Goal: Transaction & Acquisition: Purchase product/service

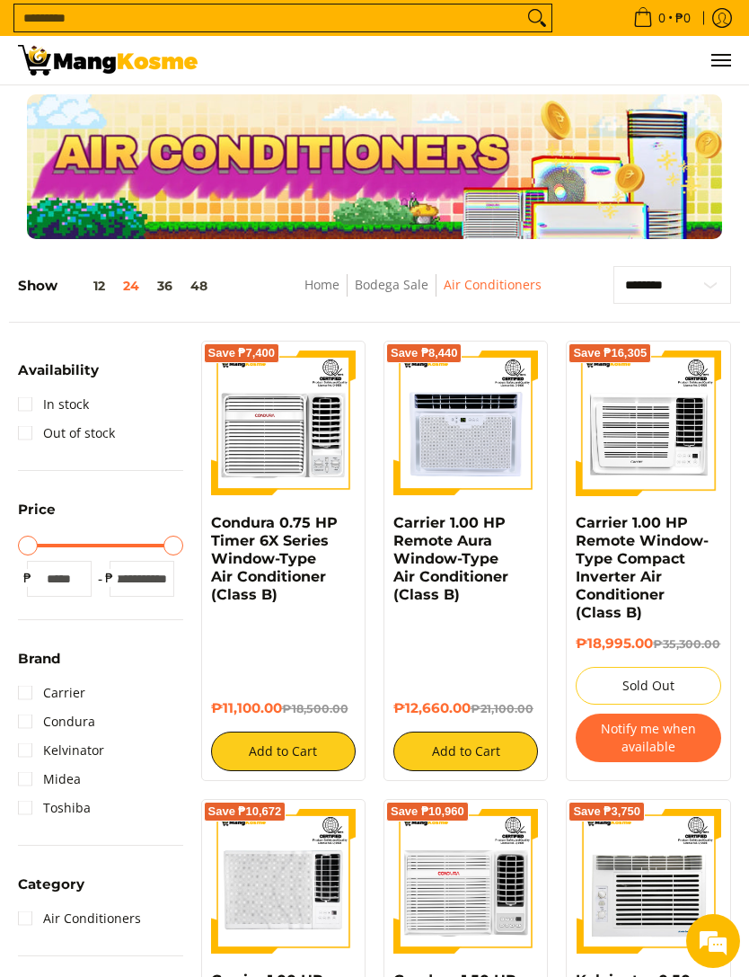
click at [705, 447] on img at bounding box center [648, 422] width 145 height 145
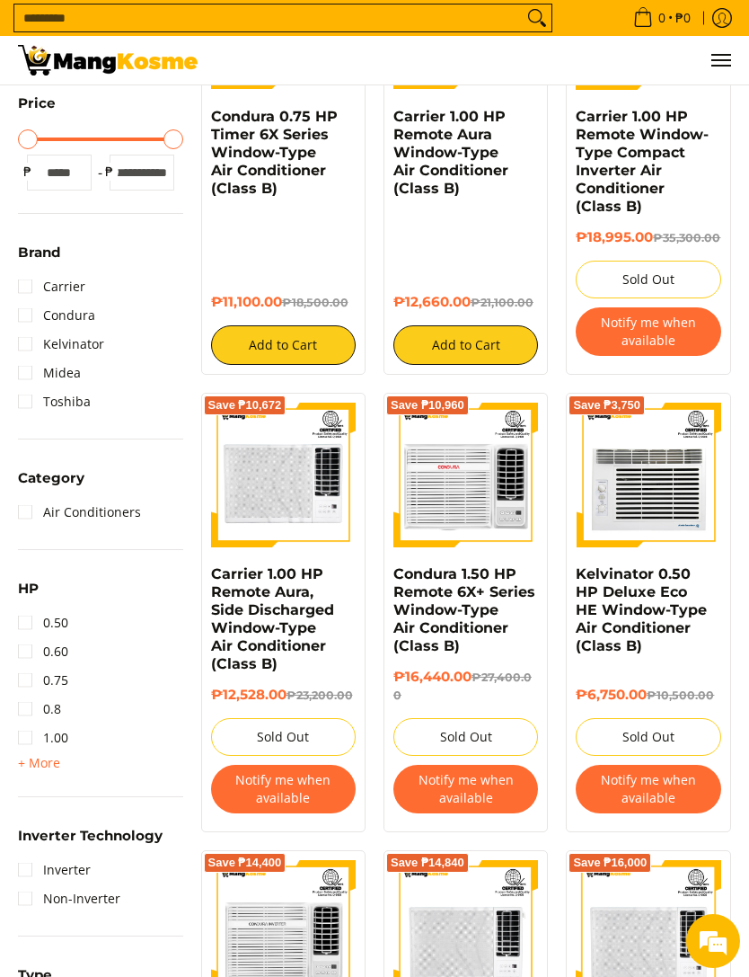
scroll to position [438, 0]
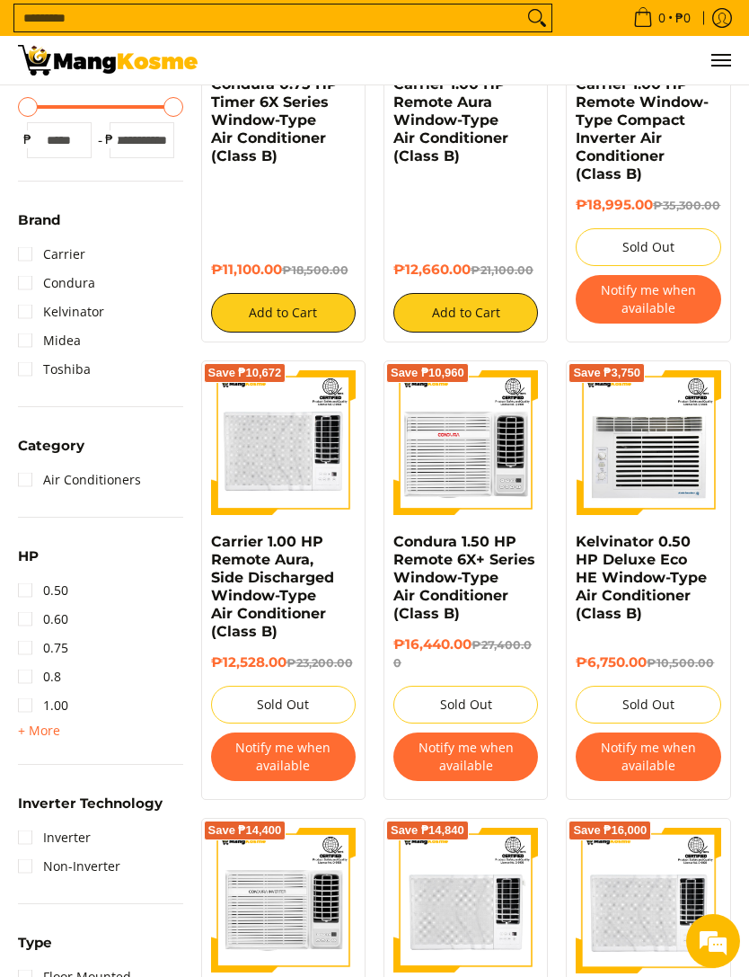
click at [449, 433] on img at bounding box center [466, 442] width 145 height 145
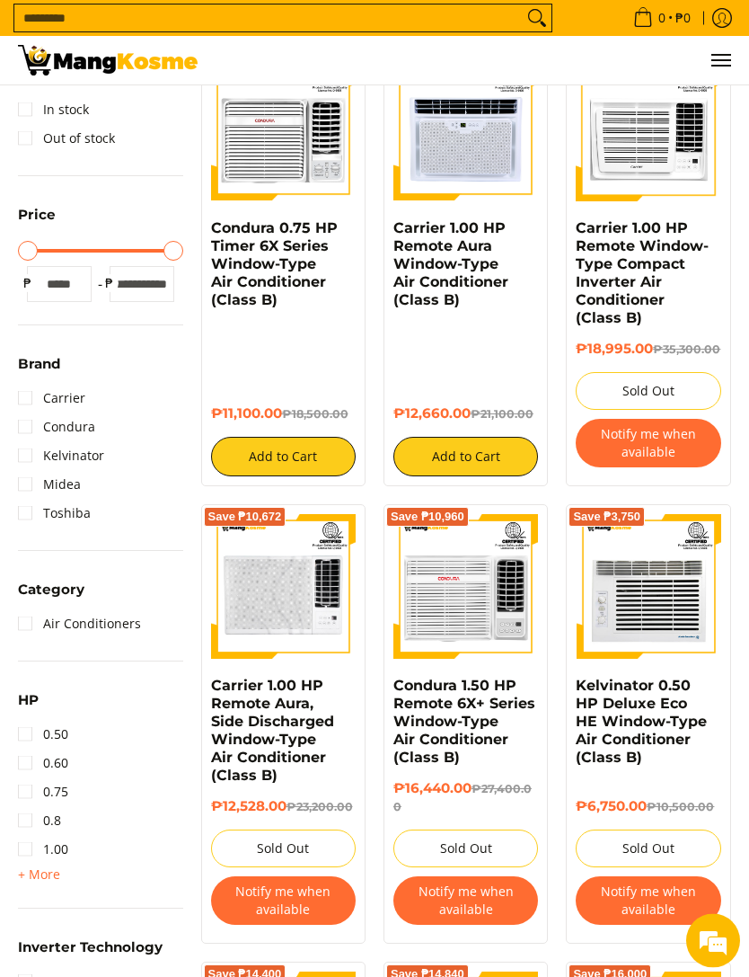
scroll to position [0, 0]
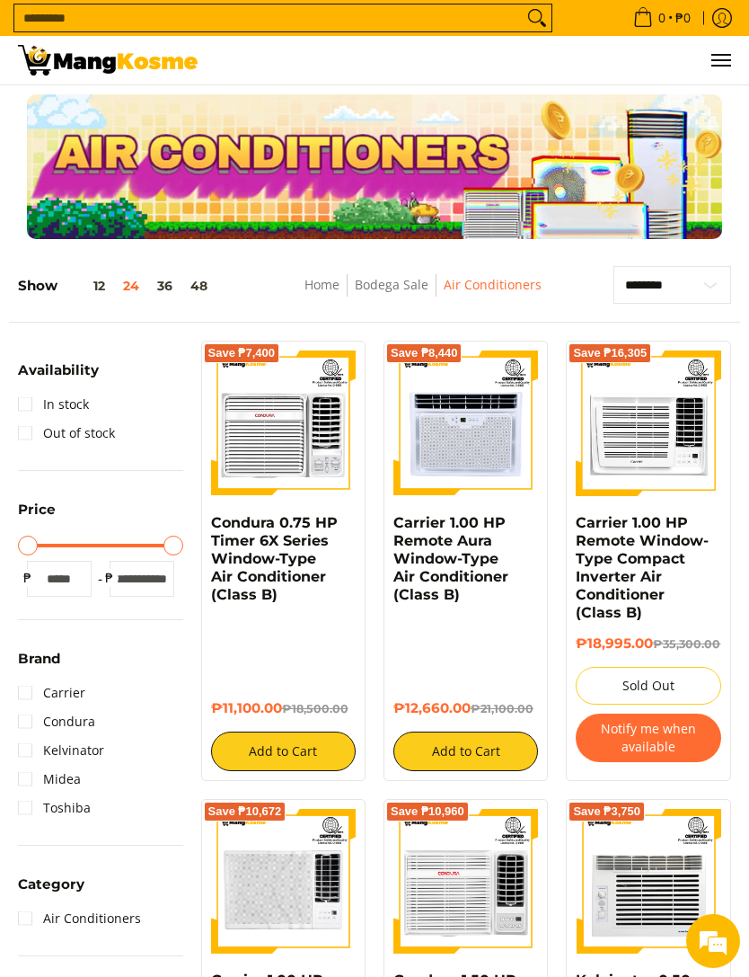
click at [180, 53] on img at bounding box center [108, 60] width 180 height 31
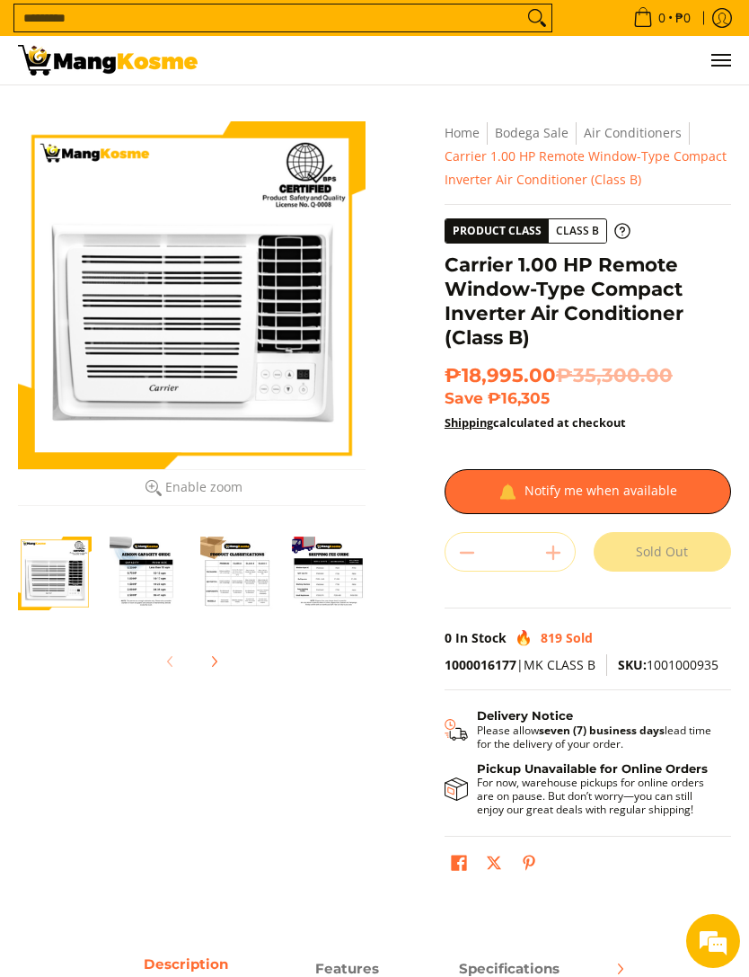
click at [253, 578] on img "Carrier 1.00 HP Remote Window-Type Compact Inverter Air Conditioner (Class B)-3" at bounding box center [238, 573] width 74 height 74
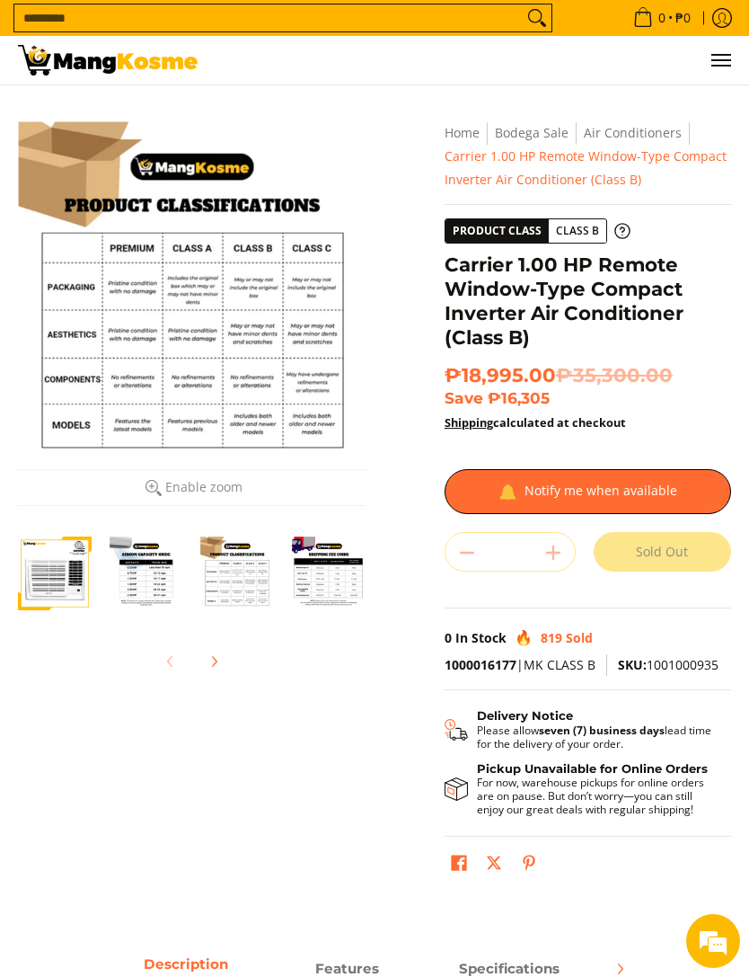
click at [170, 566] on img "Carrier 1.00 HP Remote Window-Type Compact Inverter Air Conditioner (Class B)-2" at bounding box center [147, 573] width 74 height 74
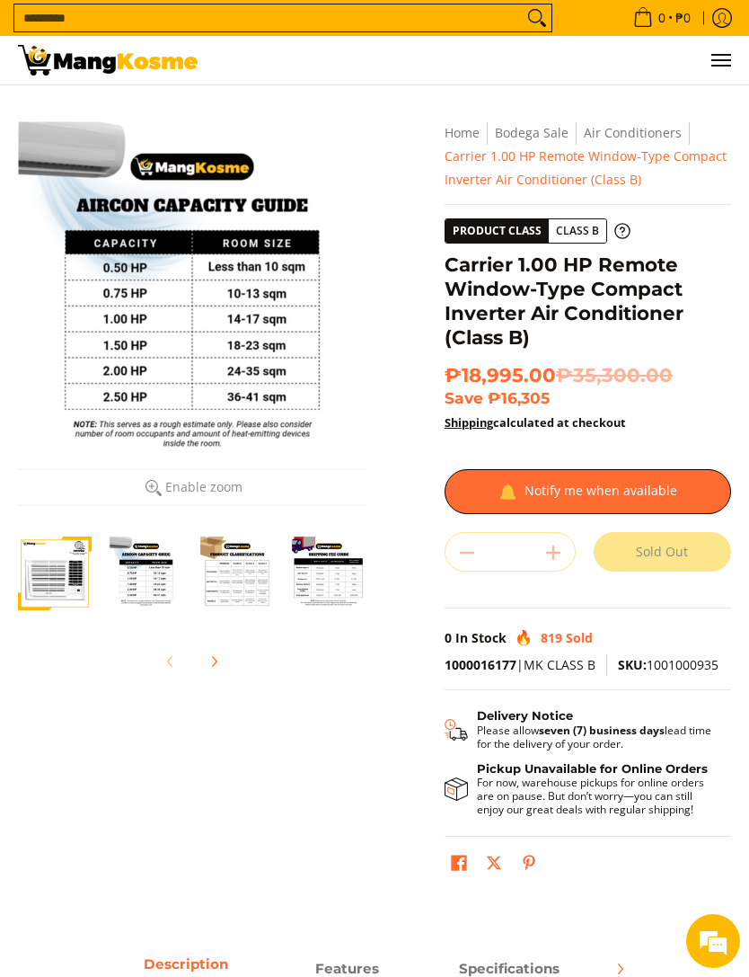
click at [76, 564] on img "Carrier 1.00 HP Remote Window-Type Compact Inverter Air Conditioner (Class B)-1" at bounding box center [55, 573] width 74 height 74
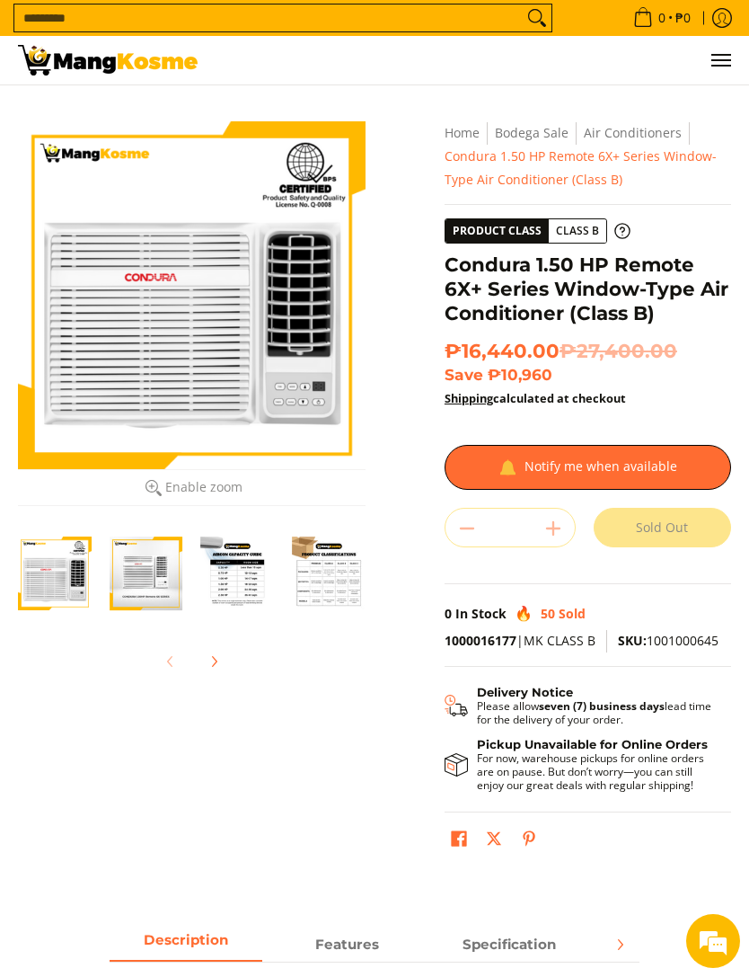
click at [238, 568] on img "Condura 1.50 HP Remote 6X+ Series Window-Type Air Conditioner (Class B)-3" at bounding box center [238, 573] width 74 height 74
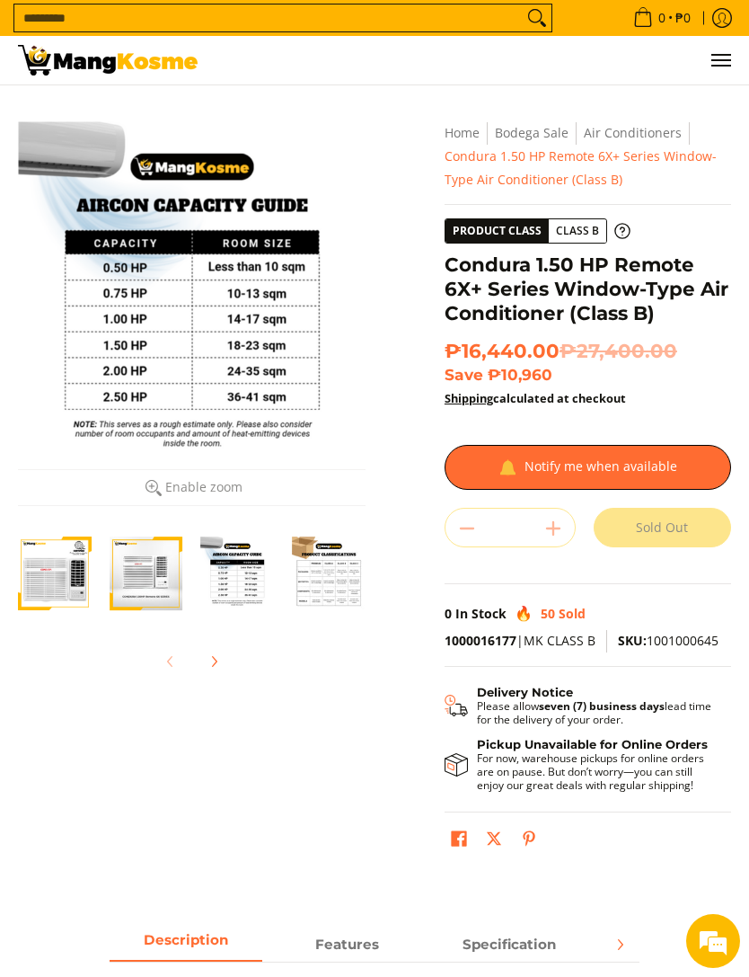
click at [677, 464] on div at bounding box center [588, 467] width 287 height 45
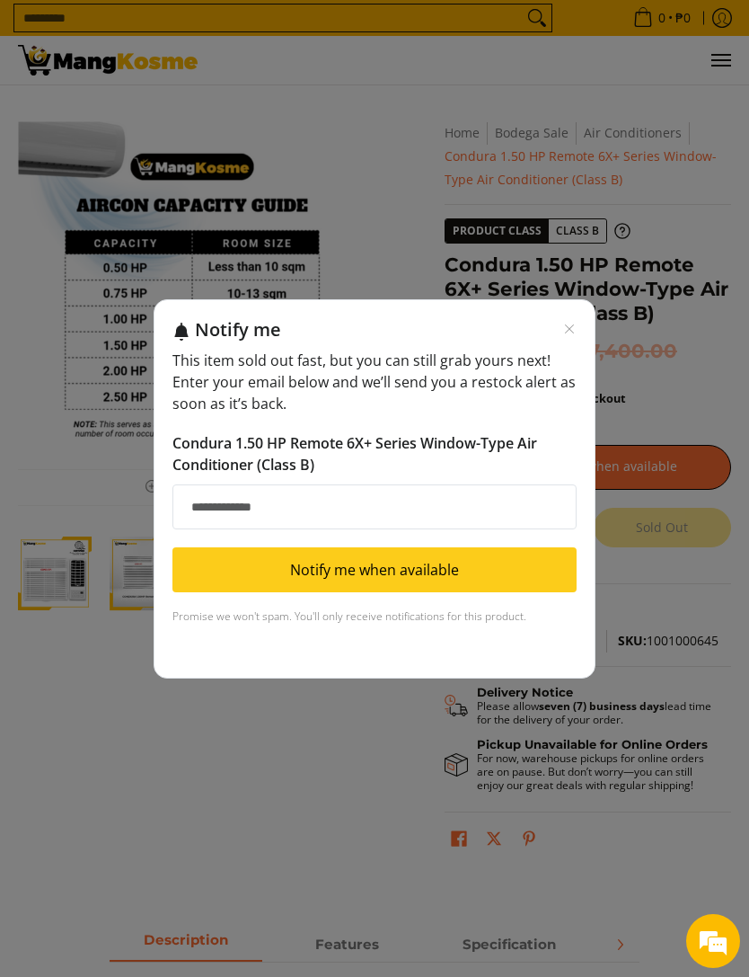
click at [508, 507] on input "Email address" at bounding box center [374, 506] width 404 height 45
type input "**********"
click at [539, 560] on button "Notify me when available" at bounding box center [374, 569] width 404 height 45
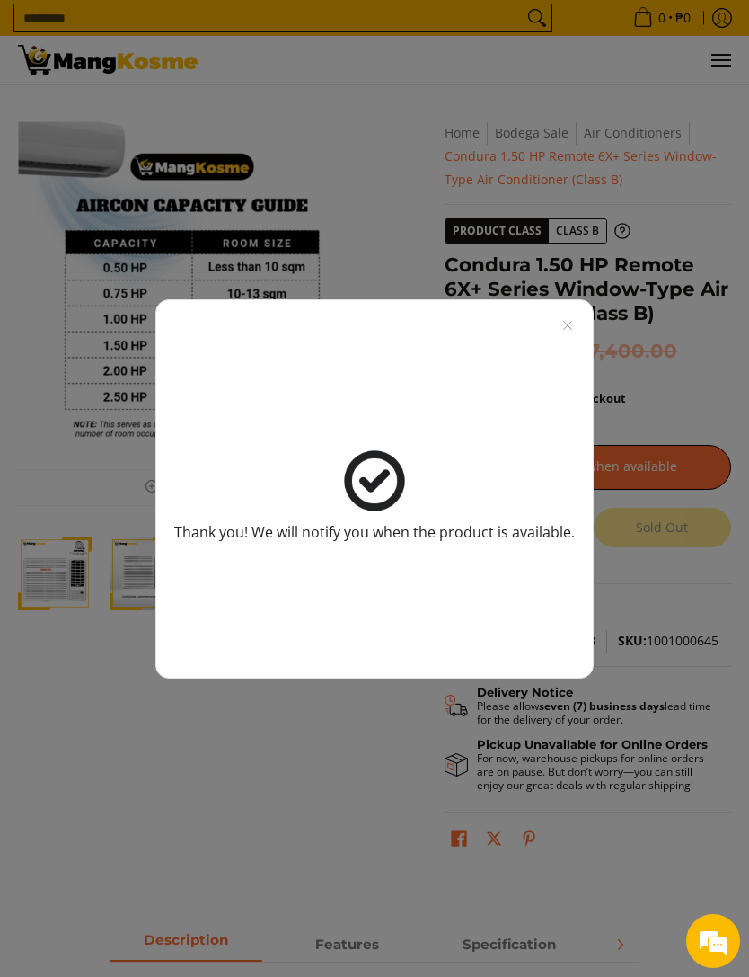
click at [565, 323] on icon "Close modal" at bounding box center [567, 324] width 9 height 9
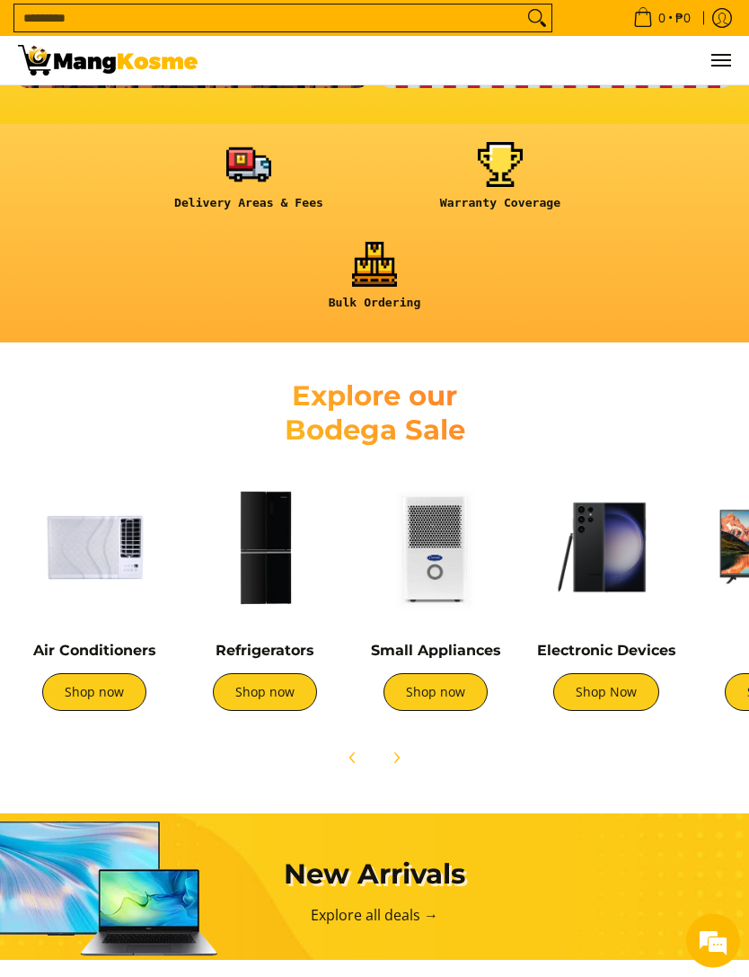
scroll to position [673, 0]
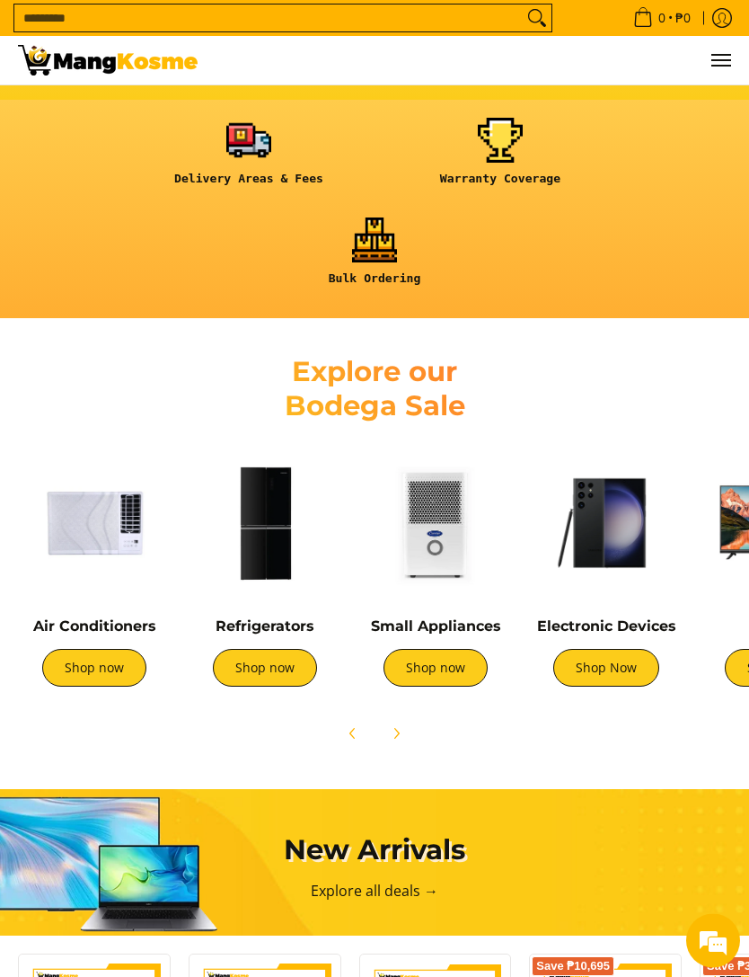
click at [111, 526] on img at bounding box center [94, 523] width 153 height 153
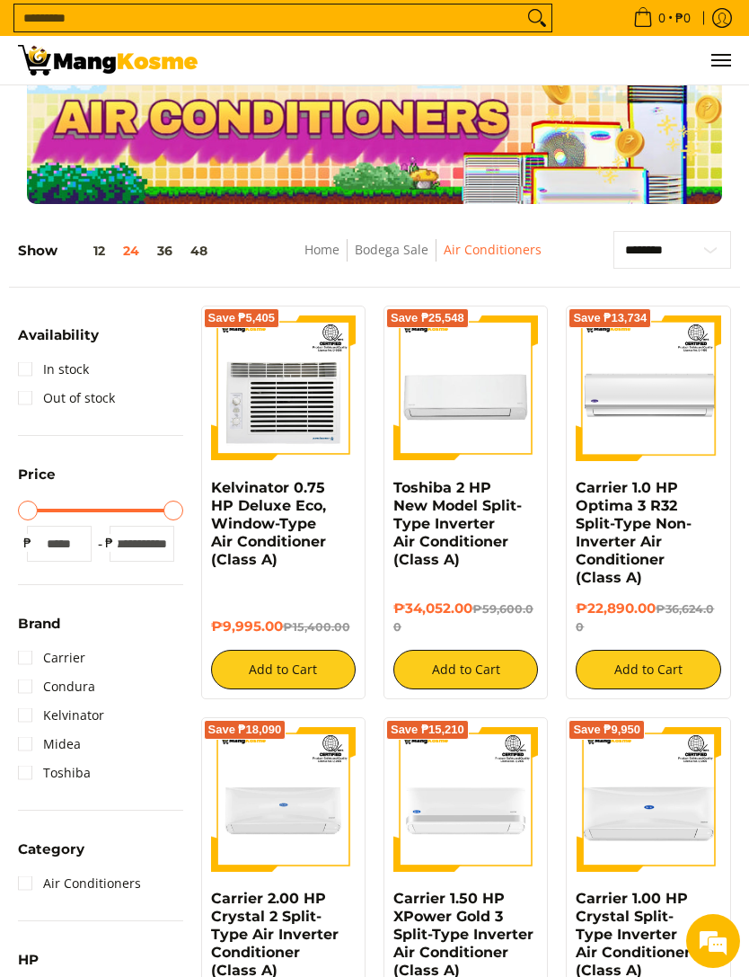
scroll to position [40, 0]
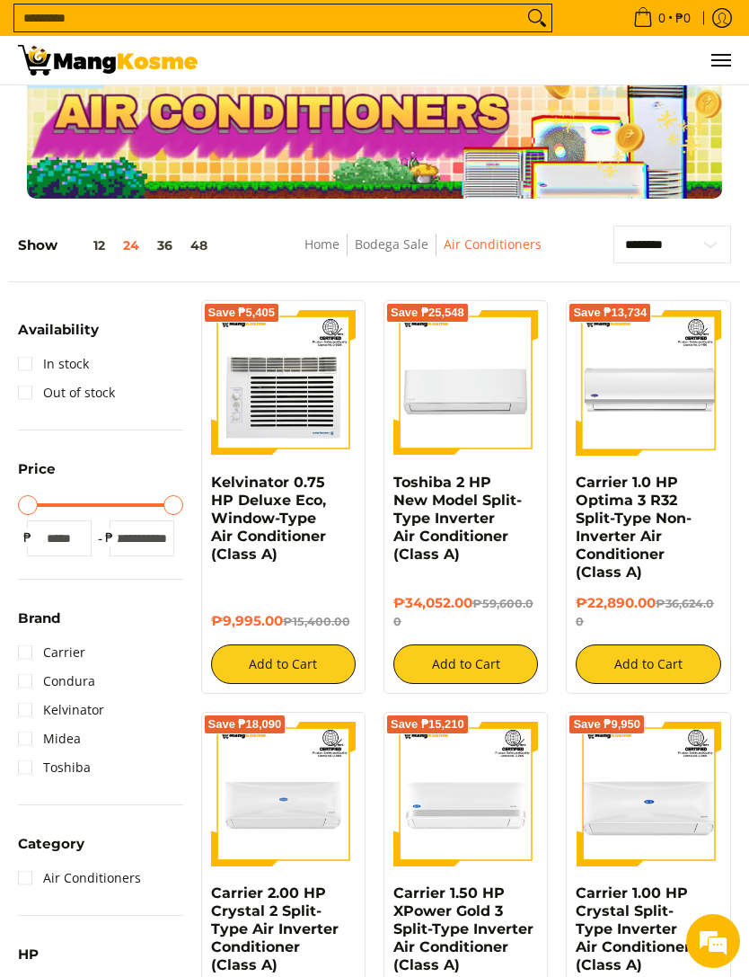
click at [76, 365] on link "In stock" at bounding box center [53, 363] width 71 height 29
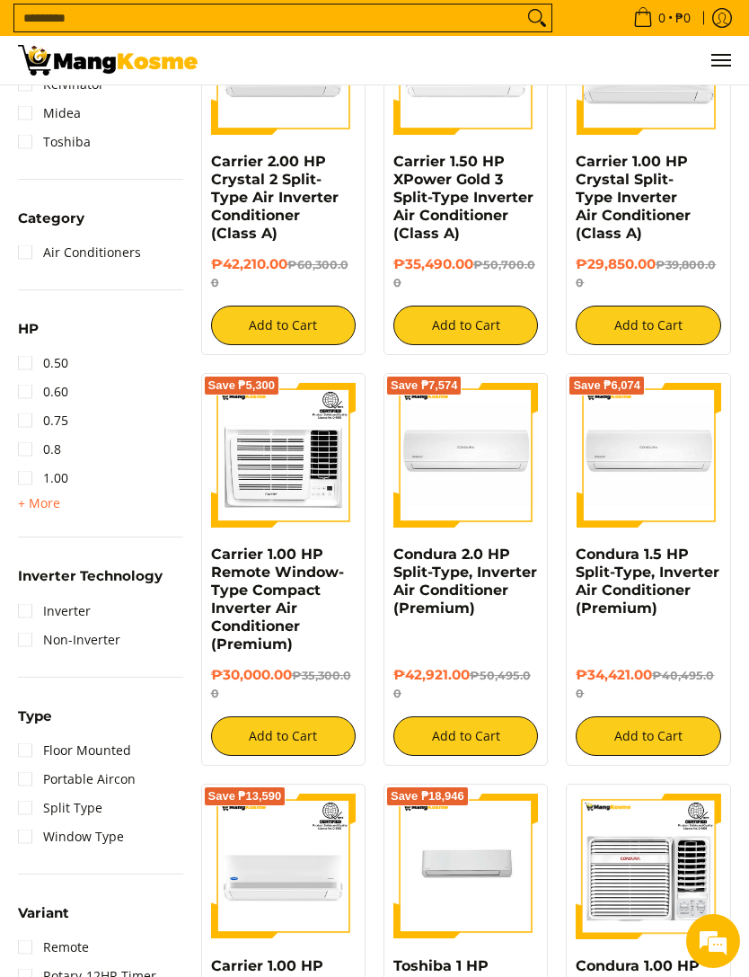
scroll to position [810, 0]
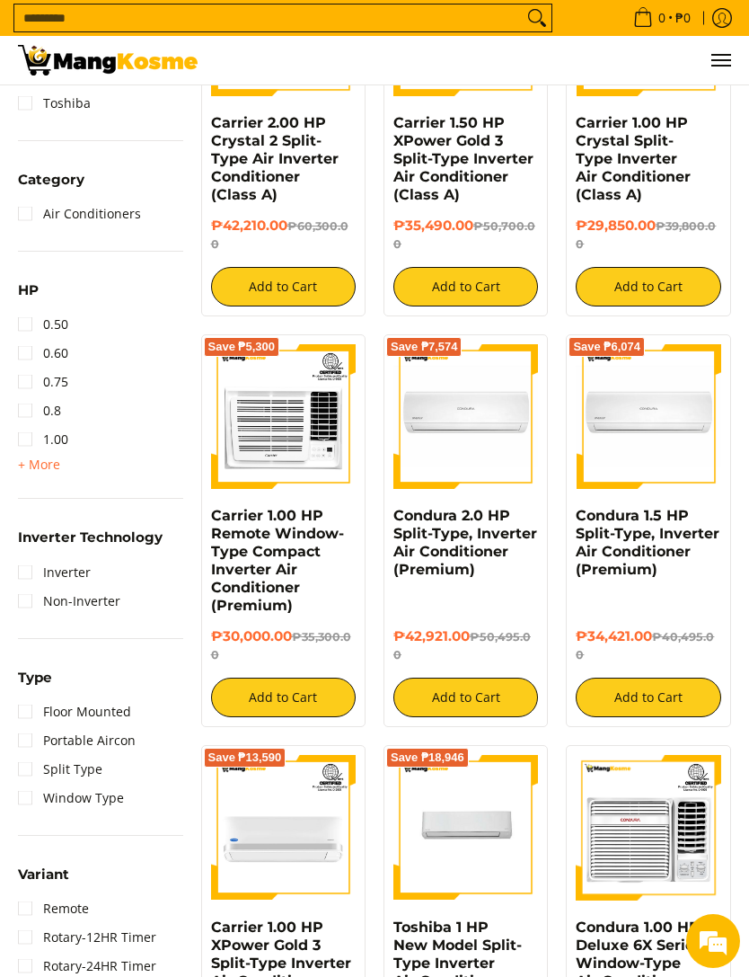
click at [313, 458] on img at bounding box center [283, 416] width 145 height 145
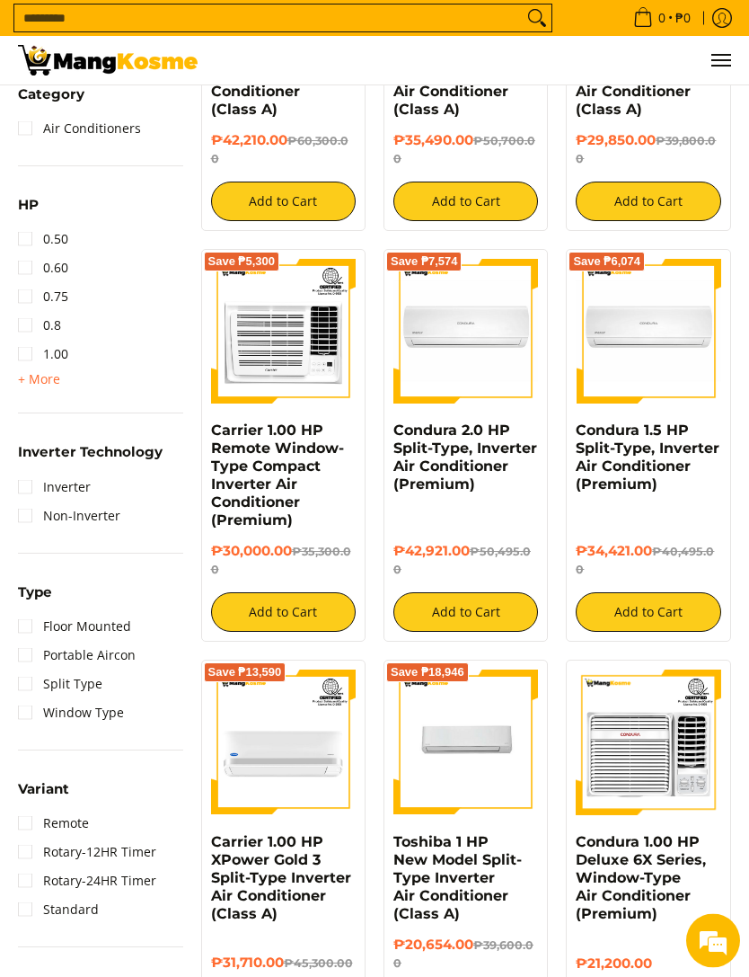
scroll to position [896, 0]
click at [653, 285] on img at bounding box center [648, 331] width 145 height 145
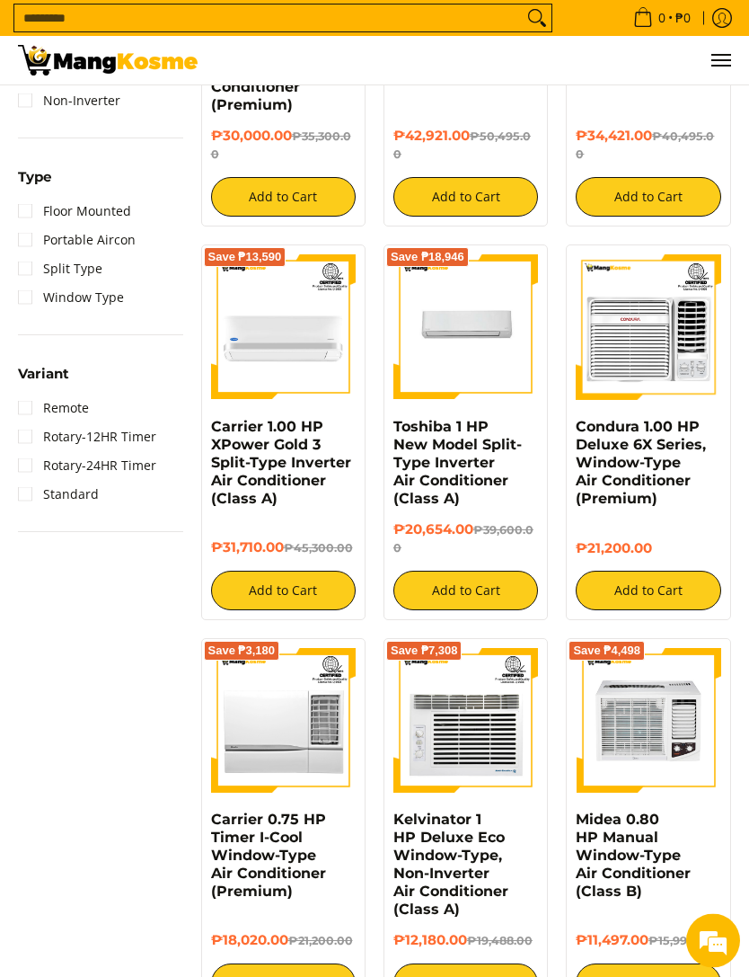
scroll to position [1363, 0]
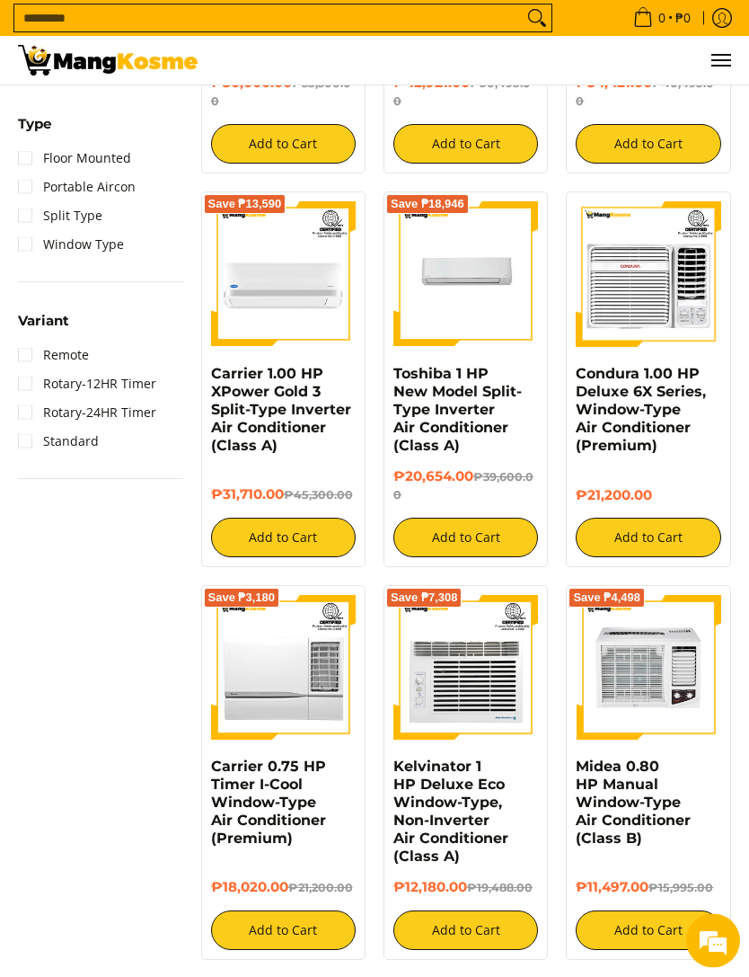
click at [643, 366] on link "Condura 1.00 HP Deluxe 6X Series, Window-Type Air Conditioner (Premium)" at bounding box center [641, 410] width 130 height 89
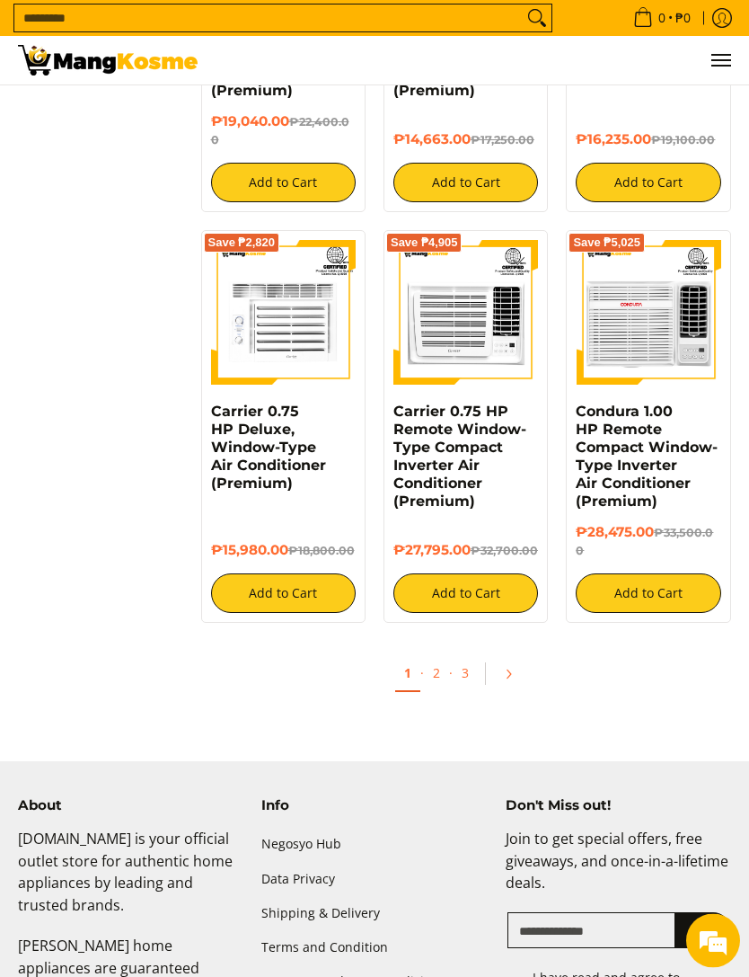
scroll to position [2915, 0]
click at [443, 655] on link "2" at bounding box center [436, 672] width 25 height 35
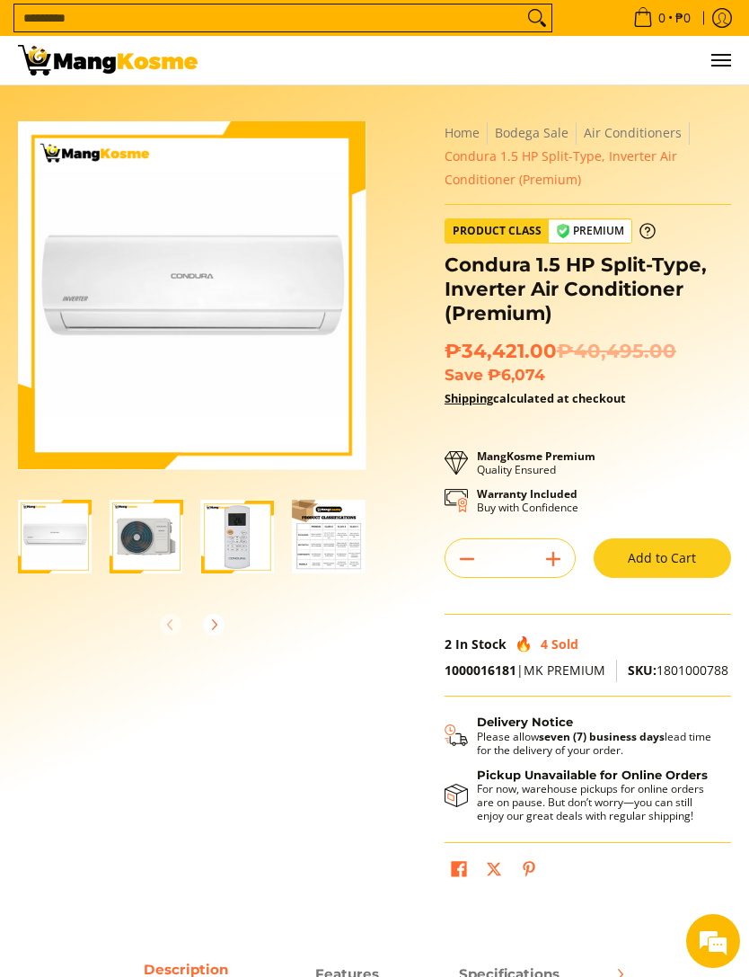
click at [302, 530] on img "Condura 1.5 HP Split-Type, Inverter Air Conditioner (Premium)-4" at bounding box center [329, 537] width 74 height 74
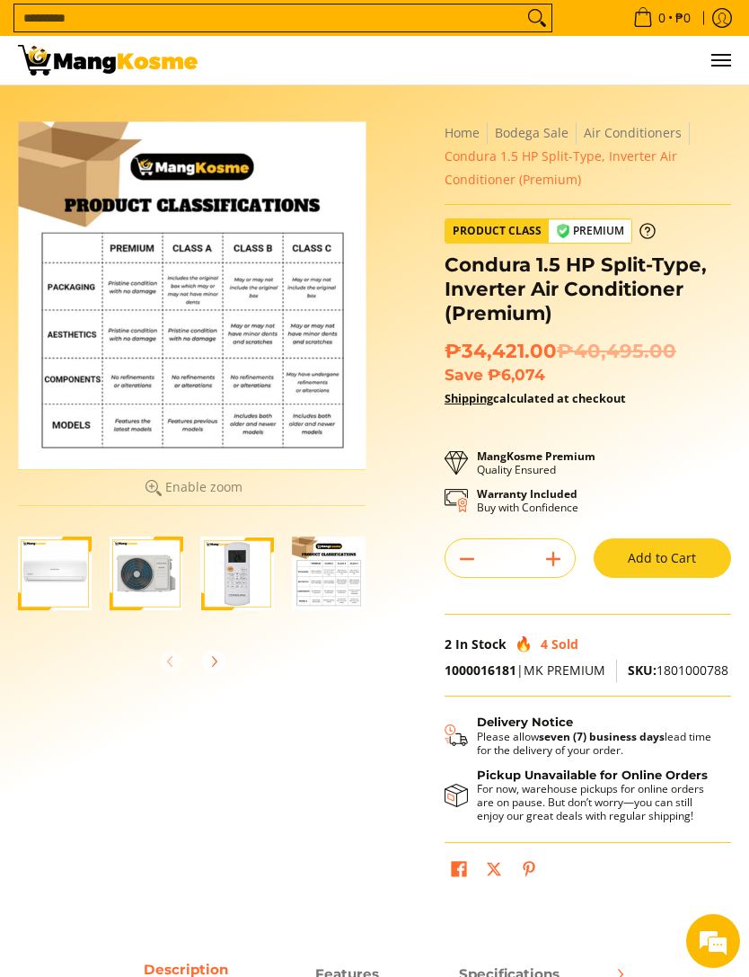
click at [327, 535] on div at bounding box center [329, 574] width 74 height 96
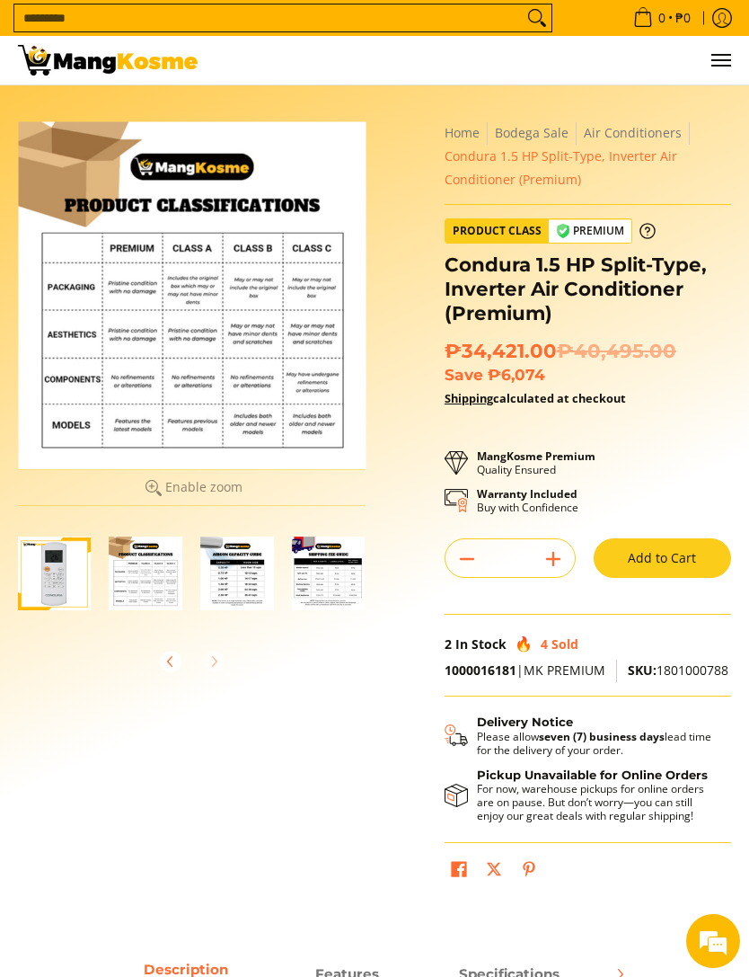
scroll to position [0, 183]
click at [243, 568] on img "Condura 1.5 HP Split-Type, Inverter Air Conditioner (Premium)-5" at bounding box center [237, 573] width 74 height 74
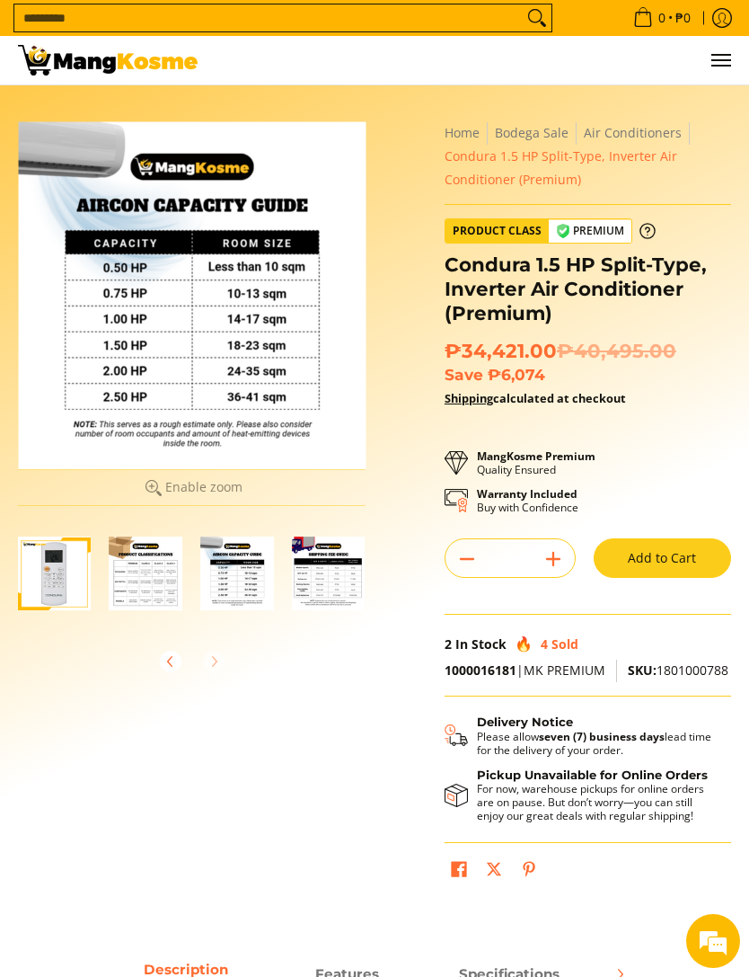
click at [248, 560] on img "Condura 1.5 HP Split-Type, Inverter Air Conditioner (Premium)-5" at bounding box center [237, 573] width 74 height 74
click at [329, 558] on img "Condura 1.5 HP Split-Type, Inverter Air Conditioner (Premium)-6" at bounding box center [329, 573] width 74 height 74
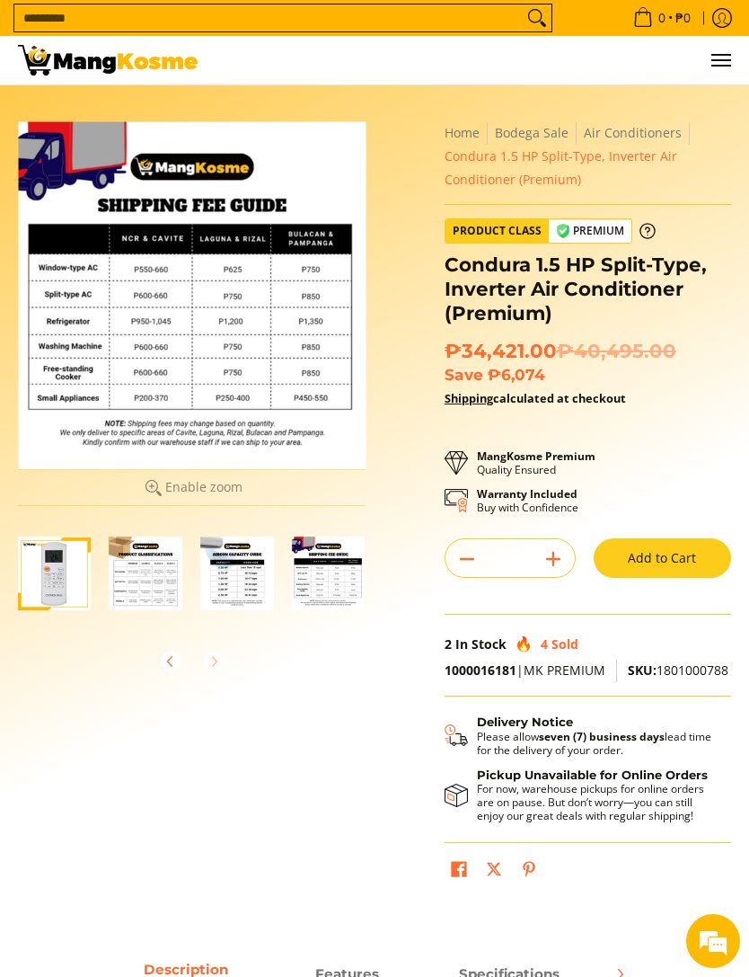
click at [249, 562] on img "Condura 1.5 HP Split-Type, Inverter Air Conditioner (Premium)-5" at bounding box center [237, 573] width 74 height 74
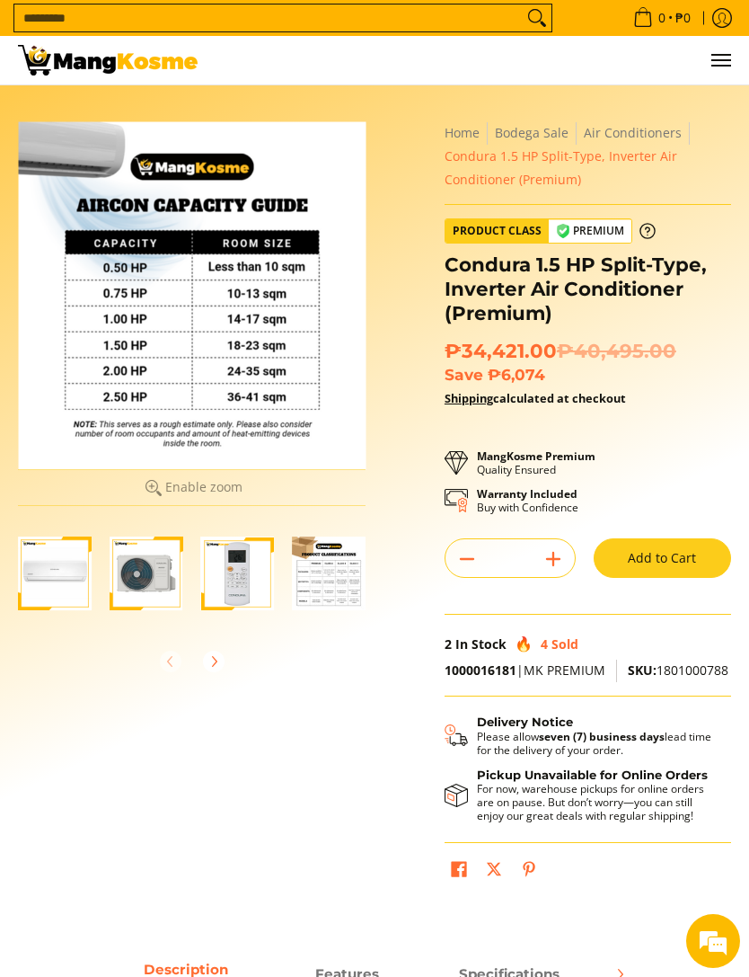
scroll to position [0, 0]
click at [169, 569] on img "Condura 1.5 HP Split-Type, Inverter Air Conditioner (Premium)-2" at bounding box center [147, 573] width 74 height 74
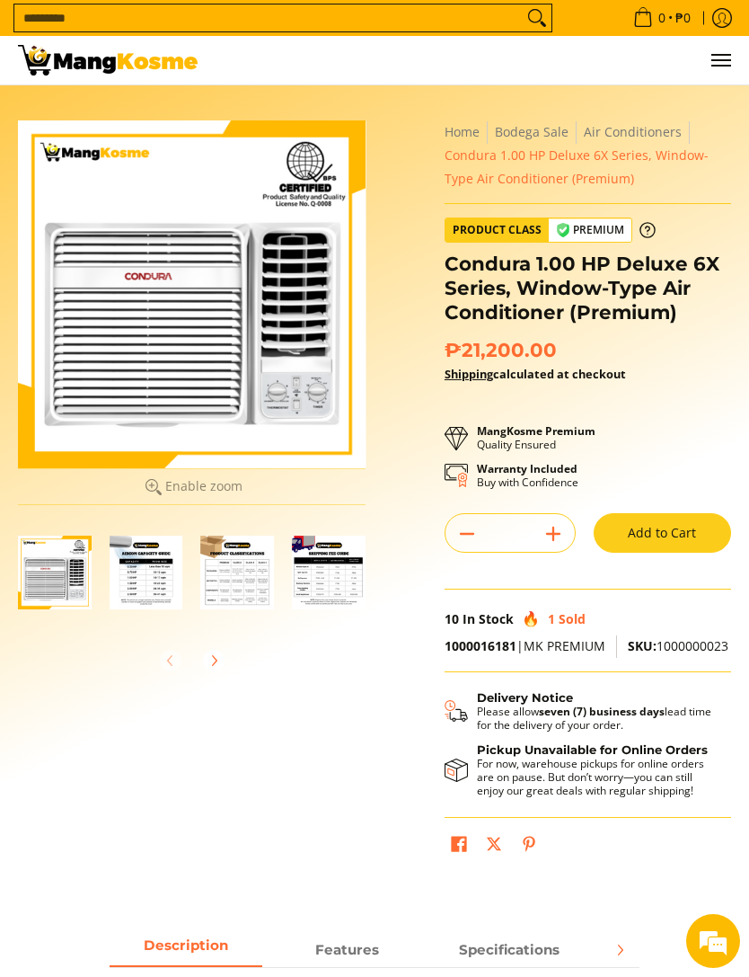
scroll to position [2, 0]
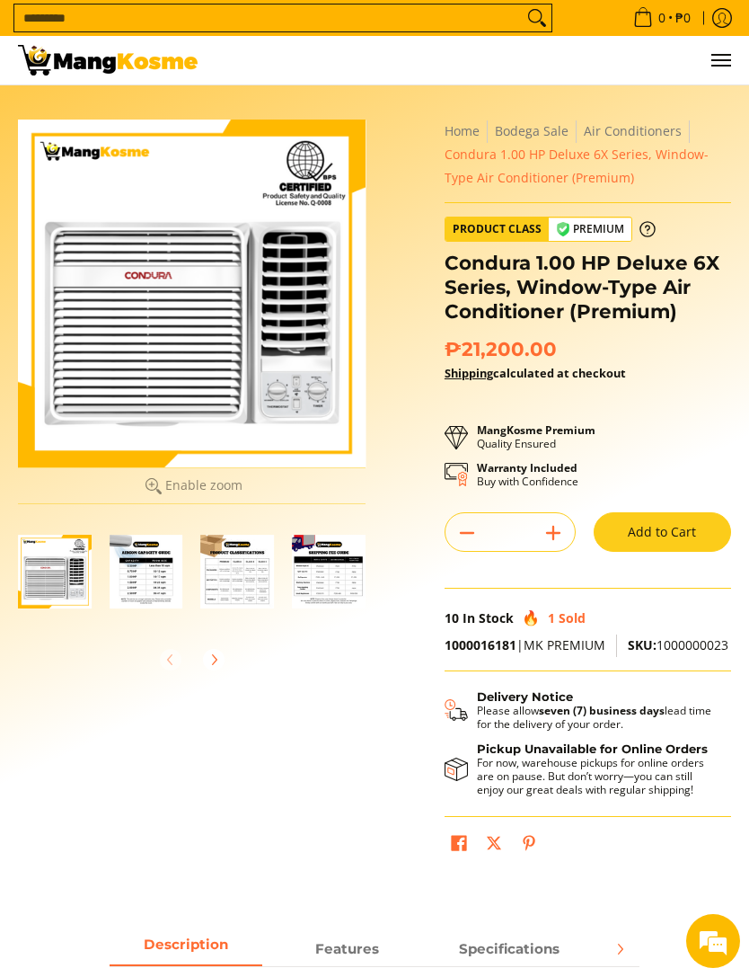
click at [161, 570] on img "Condura 1.00 HP Deluxe 6X Series, Window-Type Air Conditioner (Premium)-2" at bounding box center [147, 572] width 74 height 74
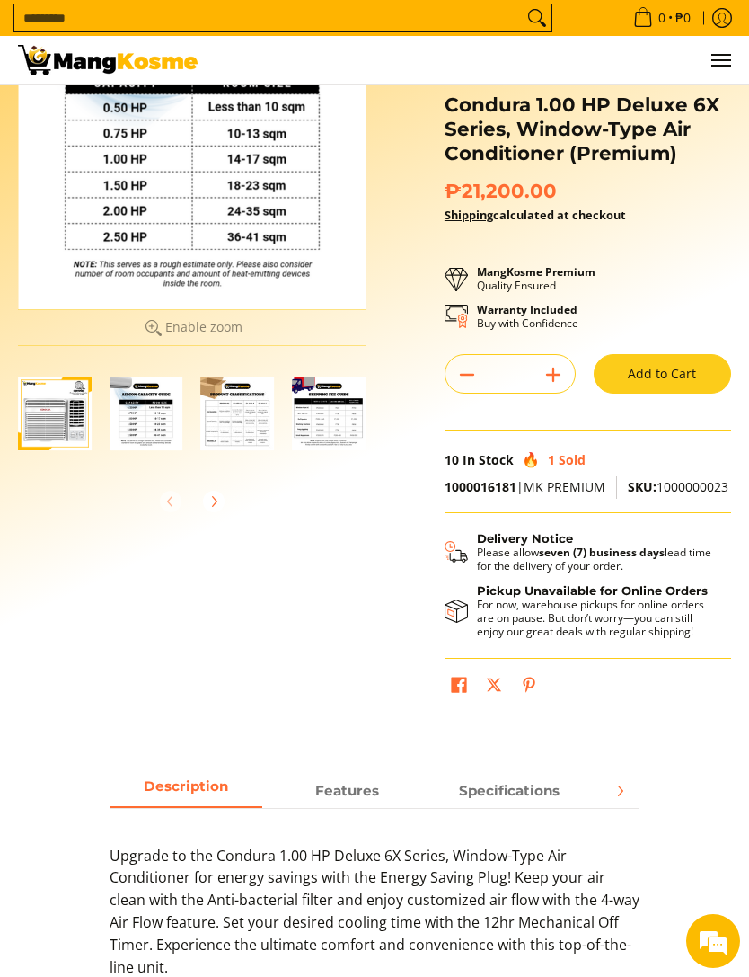
scroll to position [0, 0]
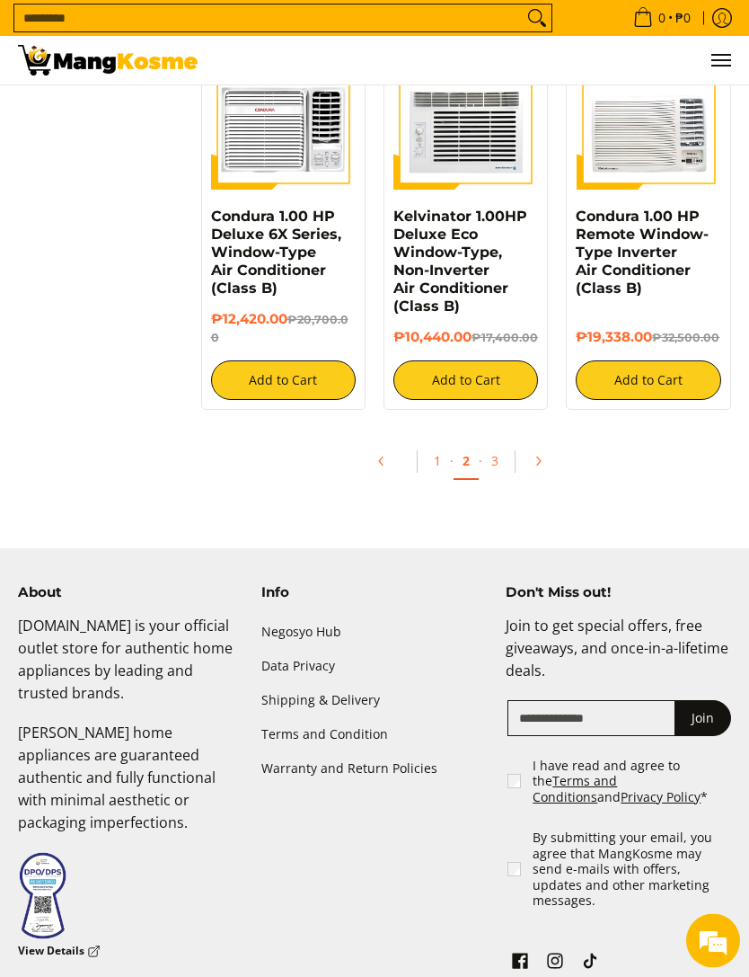
scroll to position [3092, 0]
click at [503, 473] on link "3" at bounding box center [494, 460] width 25 height 35
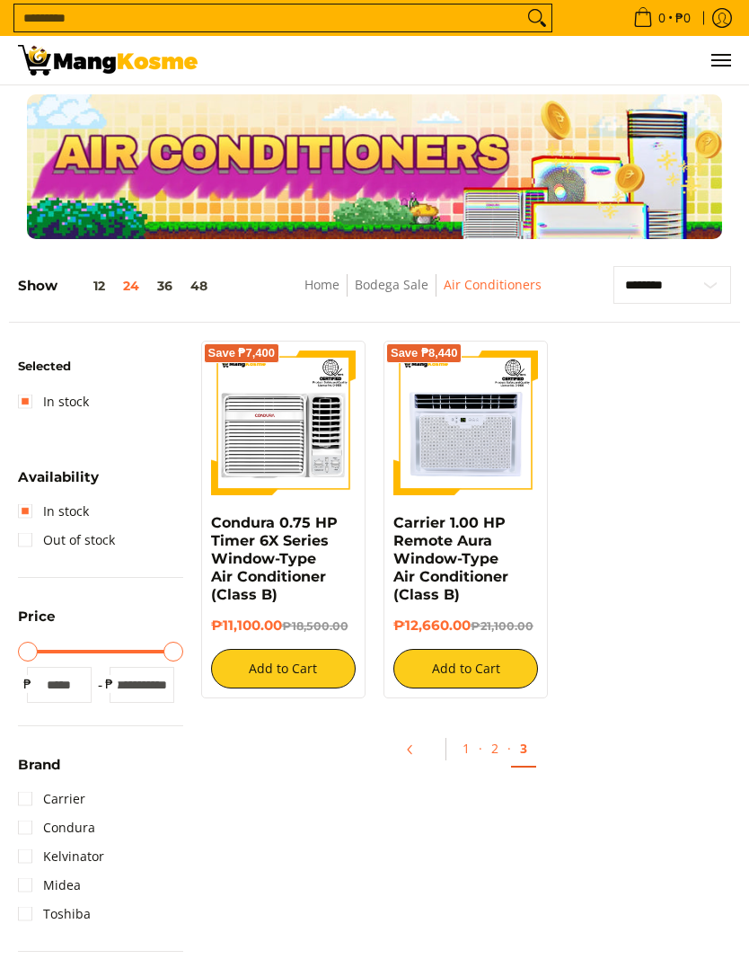
scroll to position [17, 0]
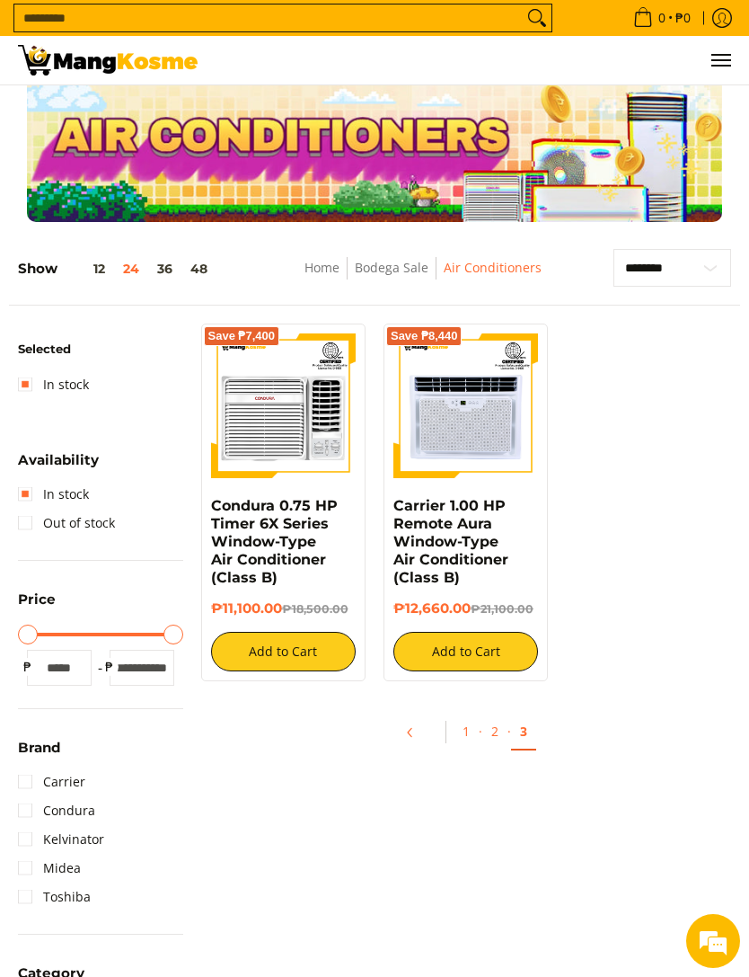
click at [462, 29] on input "Search..." at bounding box center [268, 17] width 509 height 27
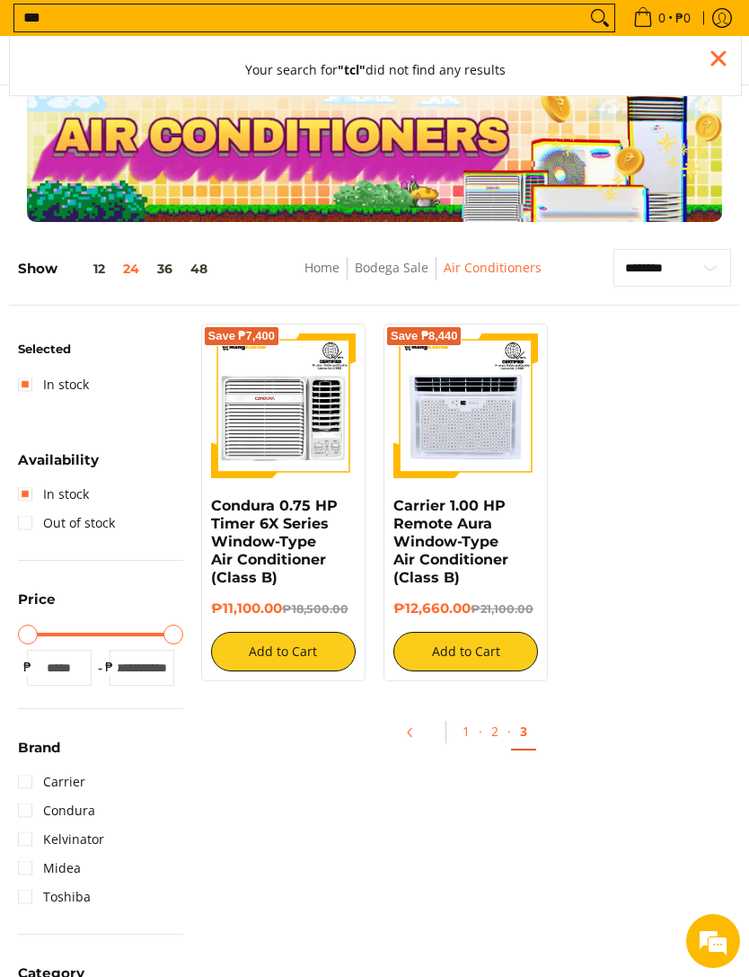
type input "***"
click at [593, 31] on button "Search" at bounding box center [600, 17] width 29 height 27
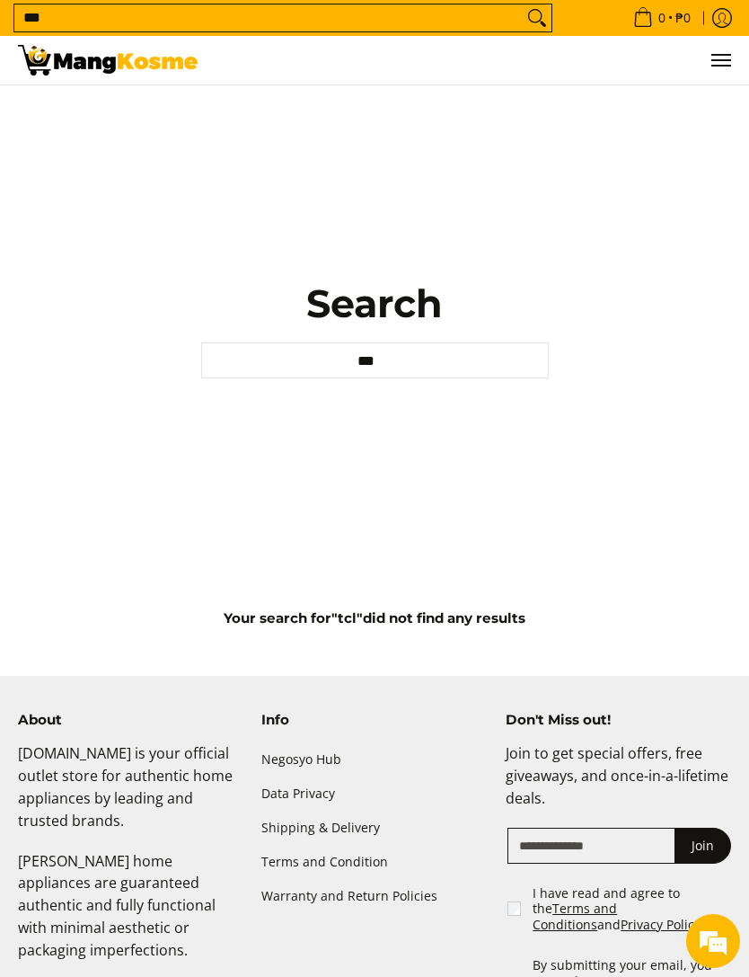
click at [175, 62] on img at bounding box center [108, 60] width 180 height 31
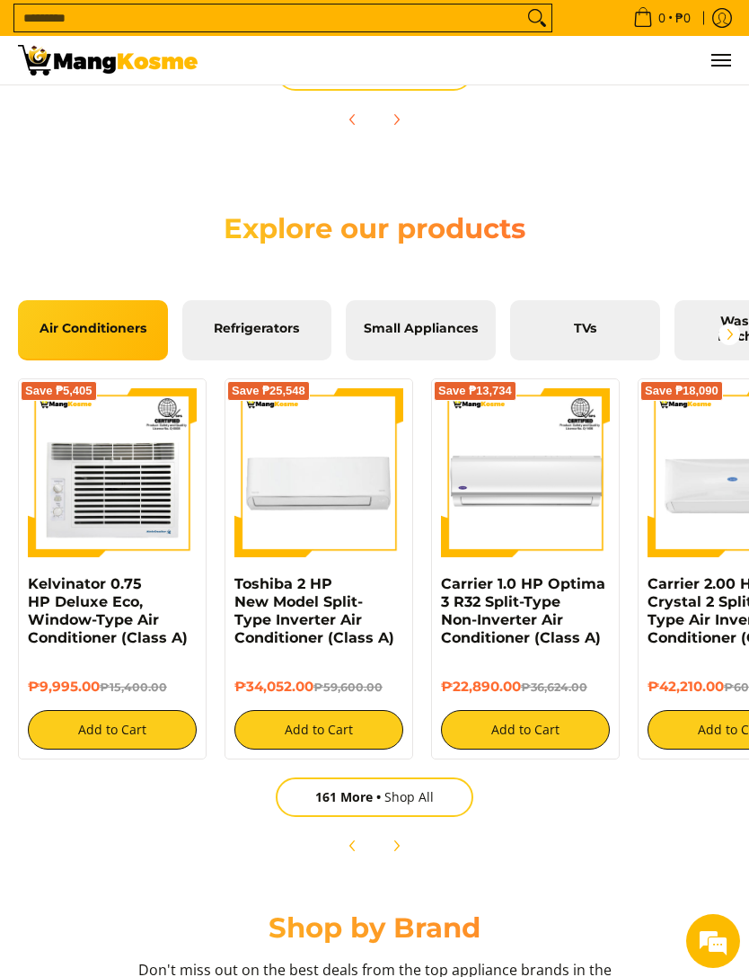
click at [458, 816] on link "161 More Shop All" at bounding box center [375, 797] width 198 height 40
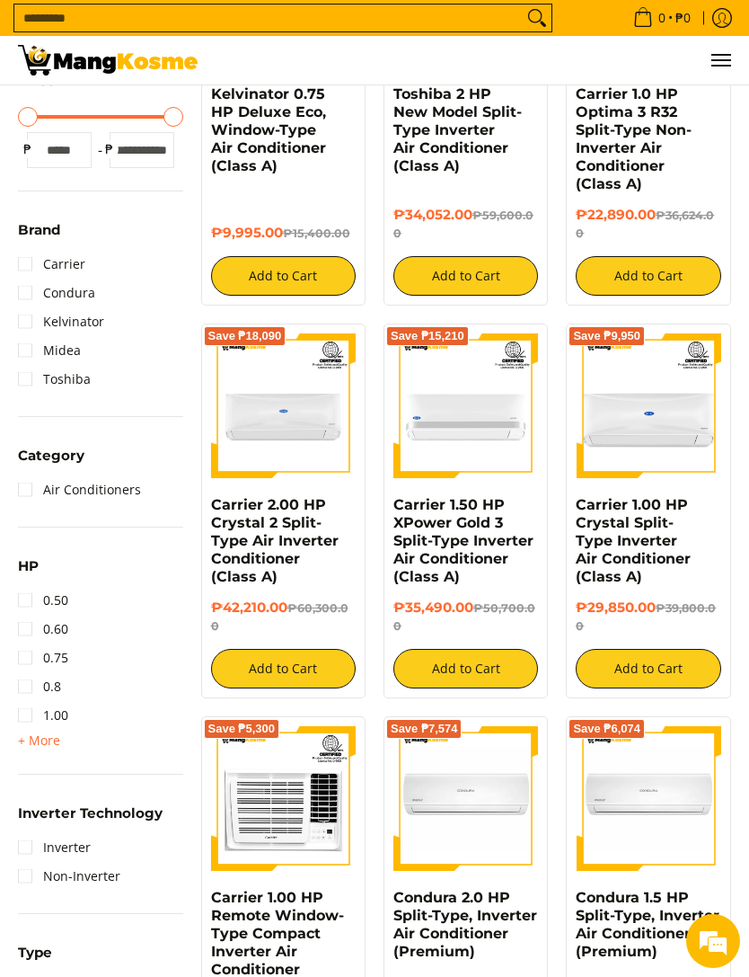
scroll to position [104, 0]
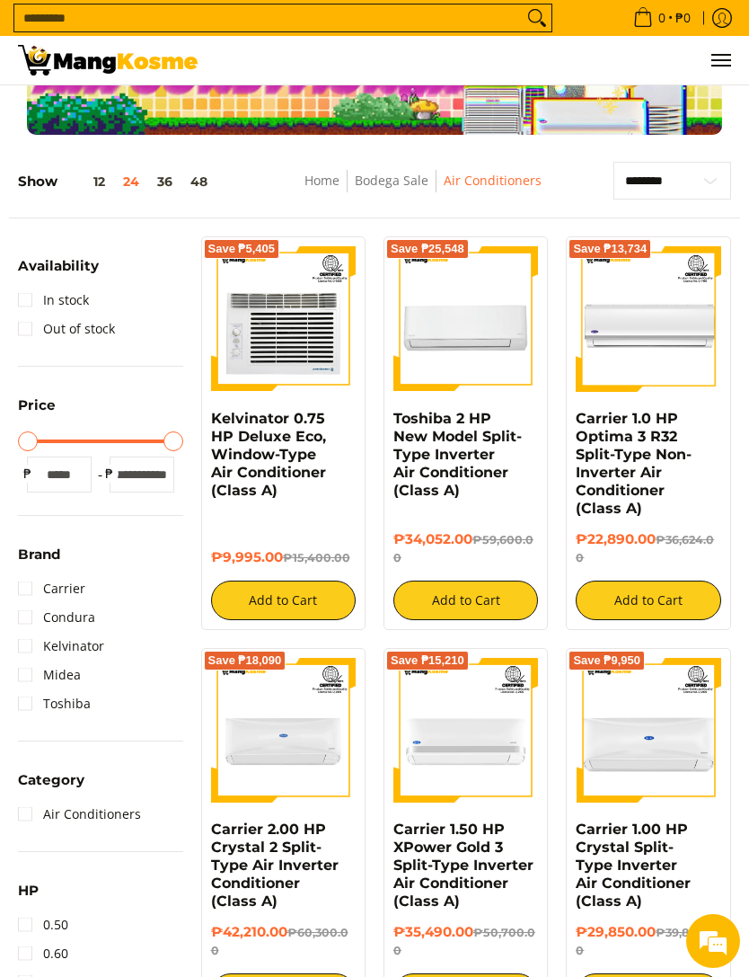
click at [46, 340] on link "Out of stock" at bounding box center [66, 328] width 97 height 29
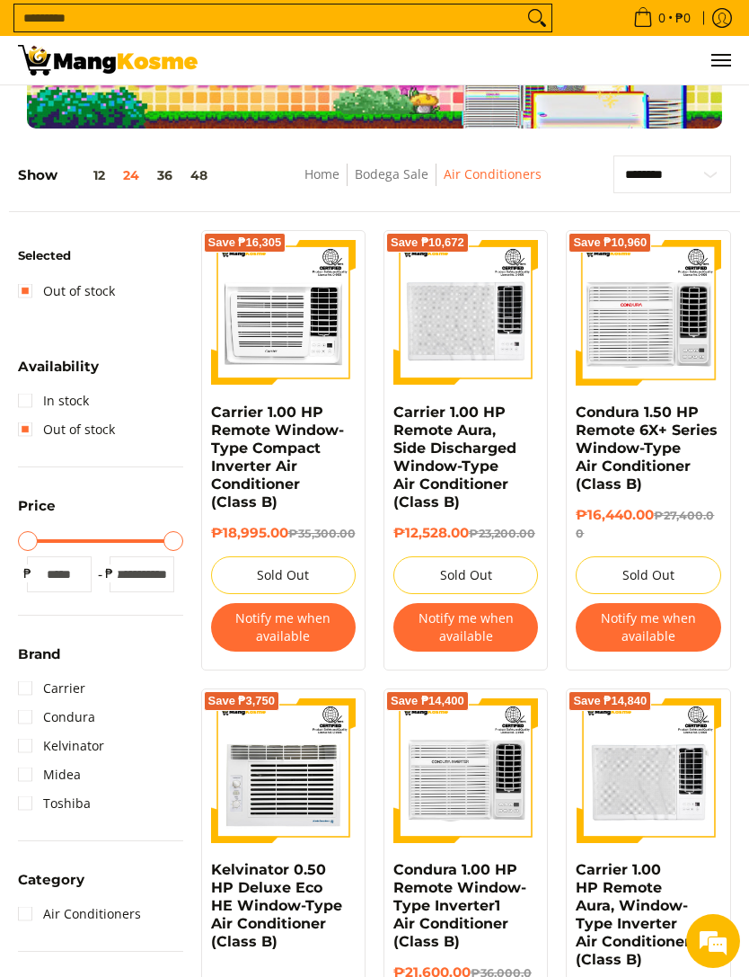
scroll to position [113, 0]
